Goal: Navigation & Orientation: Find specific page/section

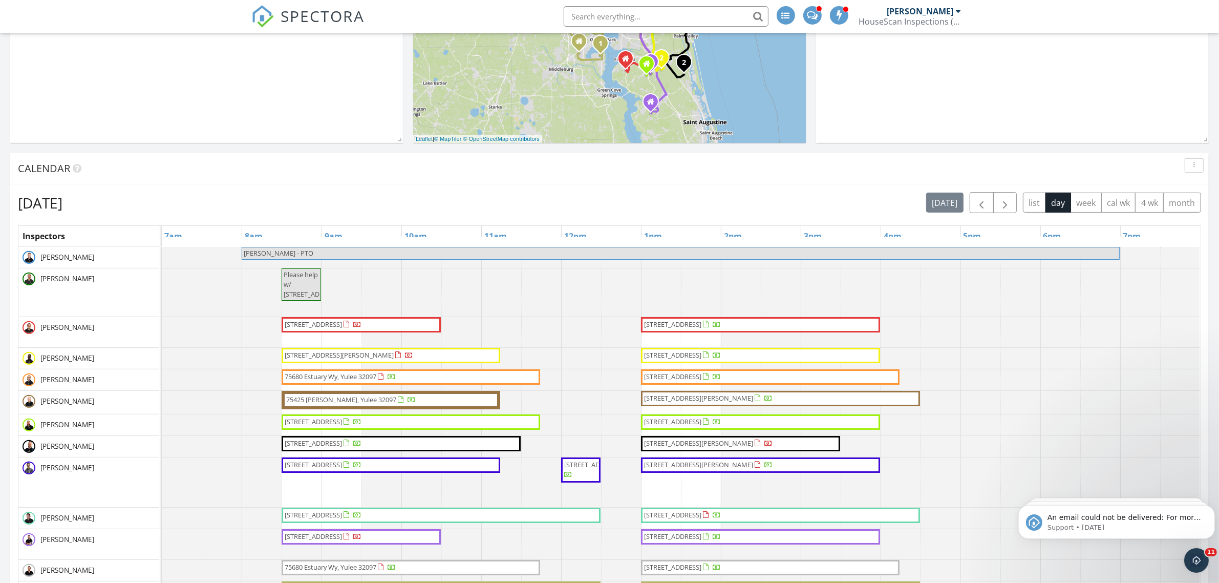
scroll to position [512, 0]
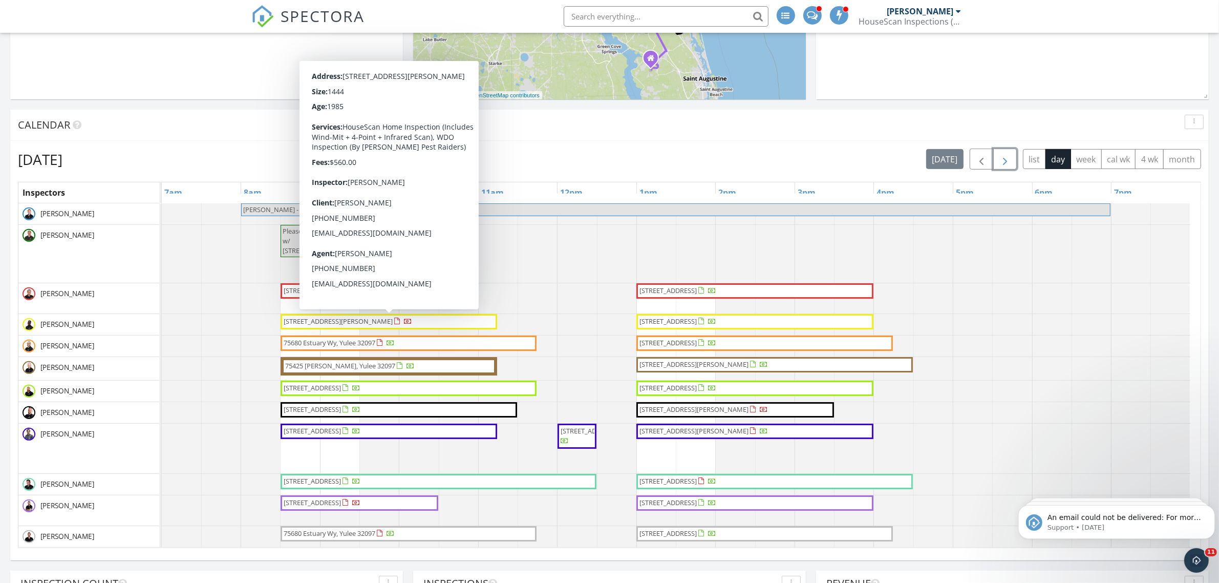
click at [1004, 159] on span "button" at bounding box center [1005, 159] width 12 height 12
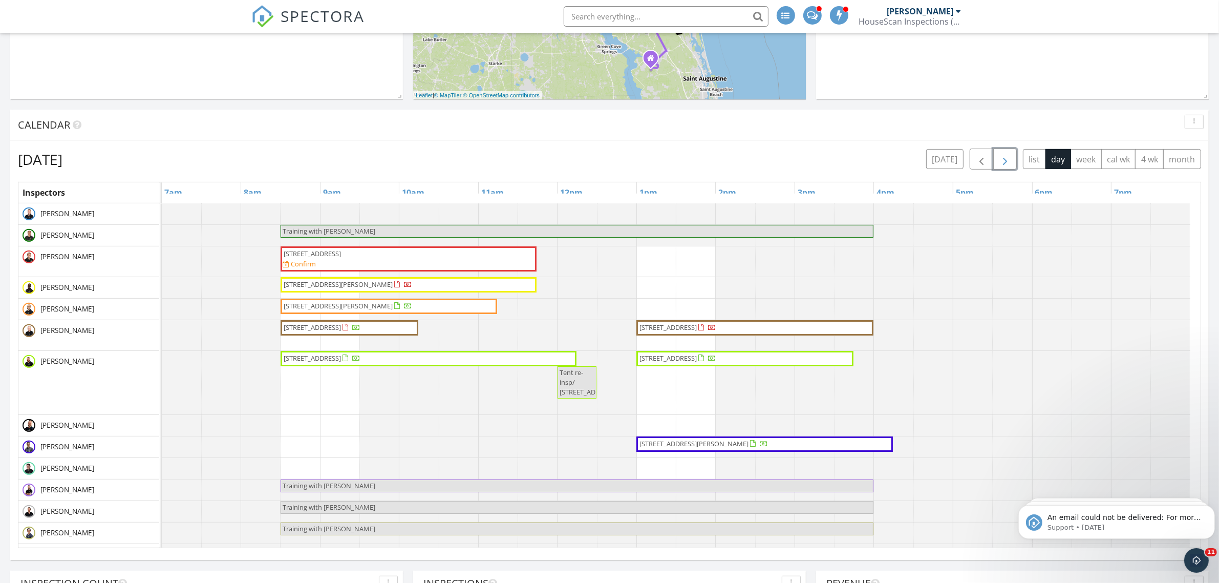
click at [1001, 159] on span "button" at bounding box center [1005, 159] width 12 height 12
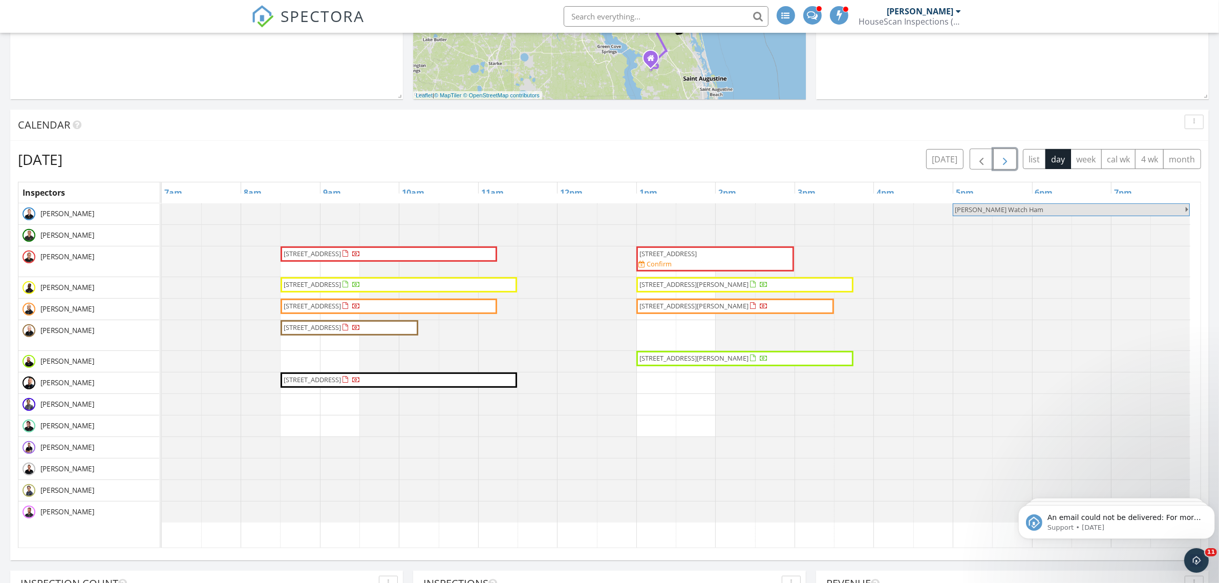
click at [1003, 159] on span "button" at bounding box center [1005, 159] width 12 height 12
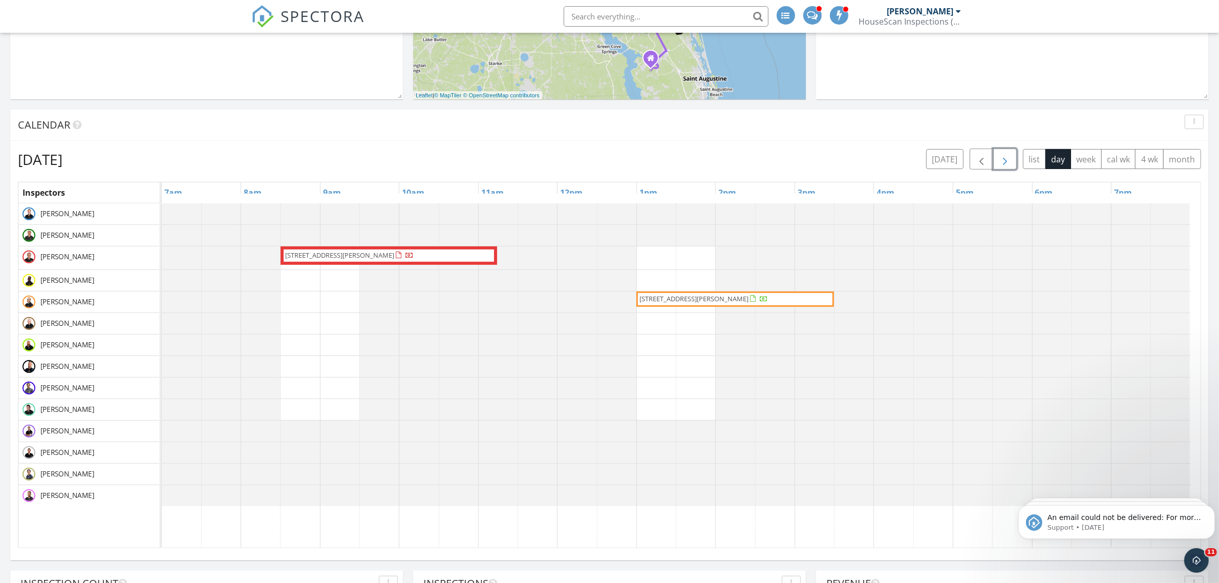
click at [1003, 159] on span "button" at bounding box center [1005, 159] width 12 height 12
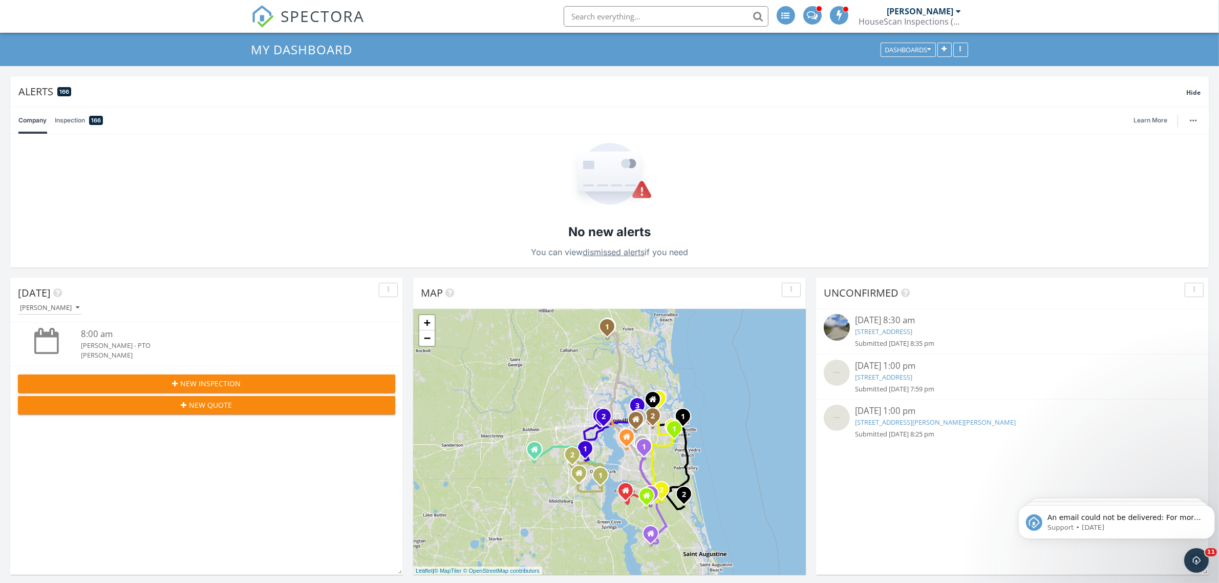
scroll to position [0, 0]
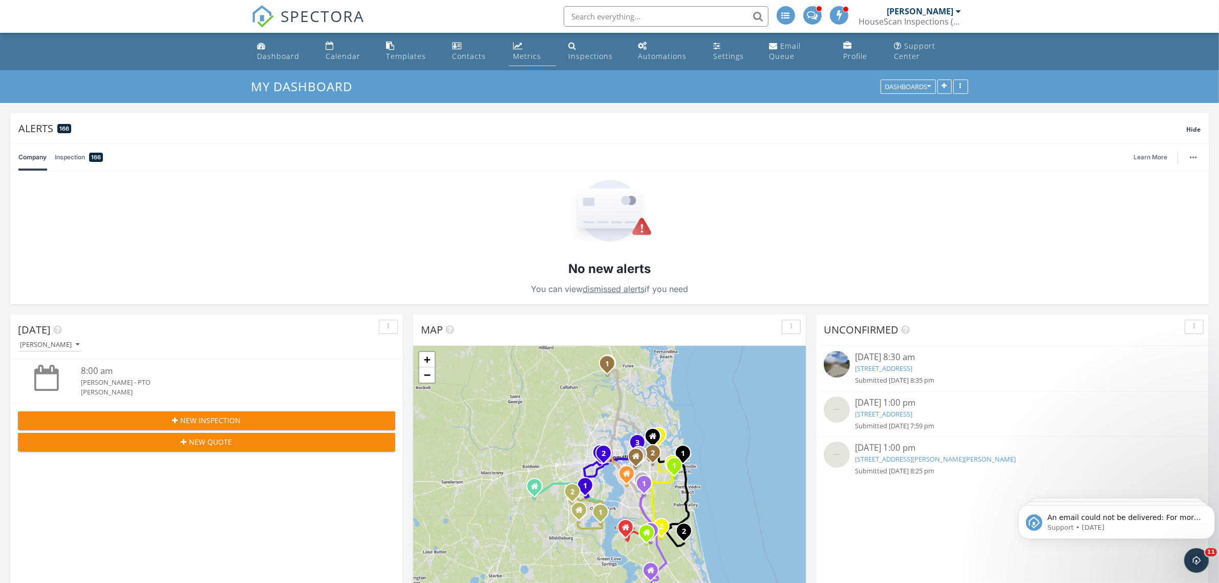
click at [523, 54] on div "Metrics" at bounding box center [527, 56] width 28 height 10
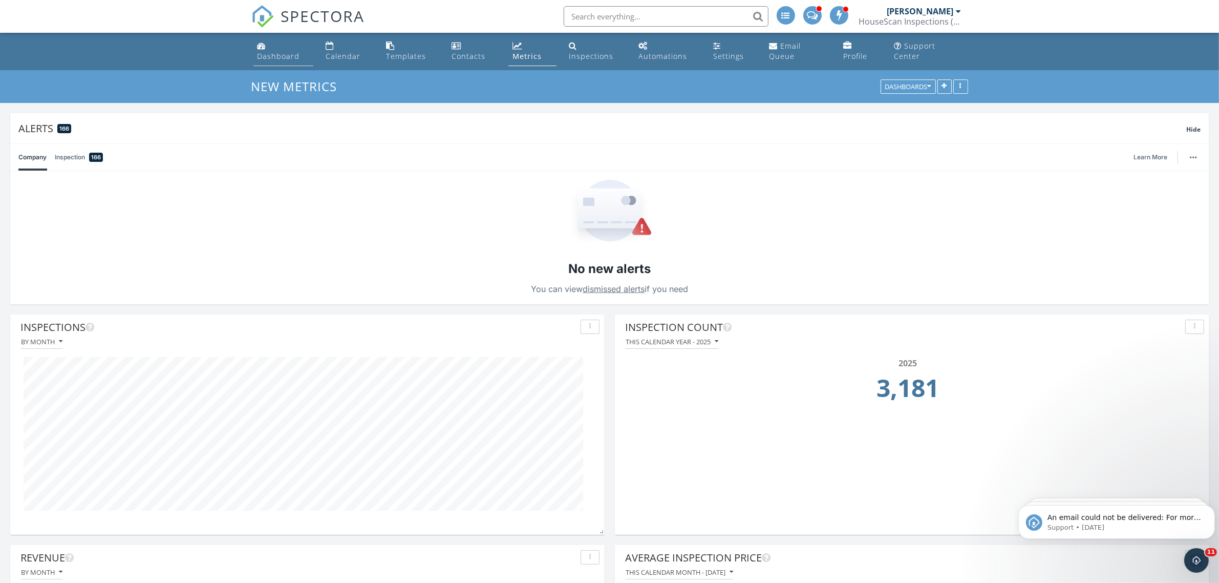
click at [275, 55] on div "Dashboard" at bounding box center [279, 56] width 42 height 10
